Goal: Task Accomplishment & Management: Manage account settings

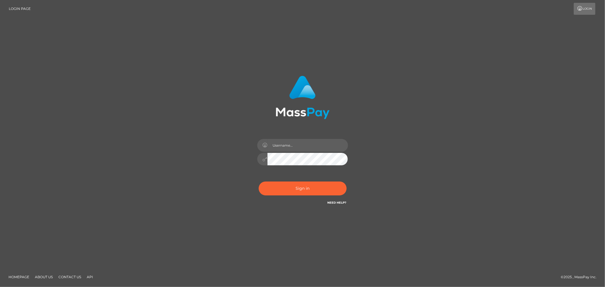
drag, startPoint x: 89, startPoint y: 41, endPoint x: 284, endPoint y: 172, distance: 234.7
click at [89, 41] on div "Sign in" at bounding box center [302, 144] width 605 height 230
click at [306, 188] on button "Sign in" at bounding box center [303, 189] width 88 height 14
type input "[PERSON_NAME].Silversocial"
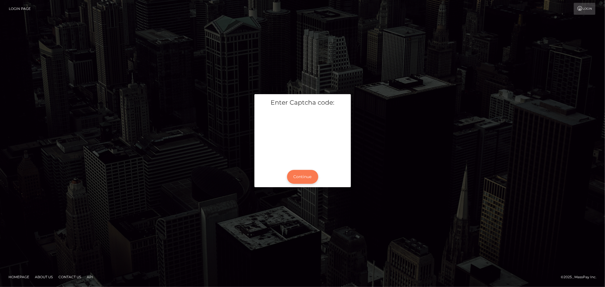
click at [301, 177] on button "Continue" at bounding box center [302, 177] width 31 height 14
click at [307, 173] on button "Continue" at bounding box center [302, 177] width 31 height 14
click at [302, 176] on button "Continue" at bounding box center [302, 177] width 31 height 14
click at [300, 174] on button "Continue" at bounding box center [302, 177] width 31 height 14
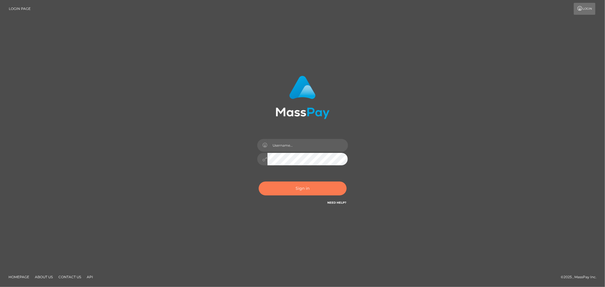
click at [304, 188] on button "Sign in" at bounding box center [303, 189] width 88 height 14
type input "[PERSON_NAME].Silversocial"
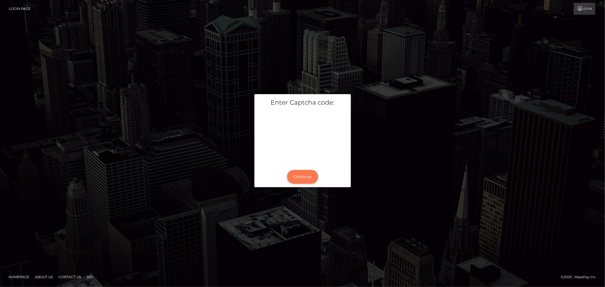
click at [302, 179] on button "Continue" at bounding box center [302, 177] width 31 height 14
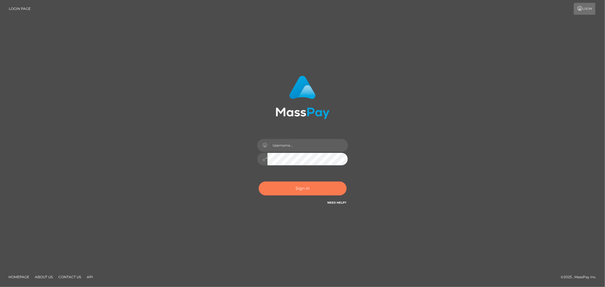
click at [308, 189] on button "Sign in" at bounding box center [303, 189] width 88 height 14
type input "[PERSON_NAME].Silversocial"
click at [302, 190] on button "Sign in" at bounding box center [303, 189] width 88 height 14
